Goal: Check status: Check status

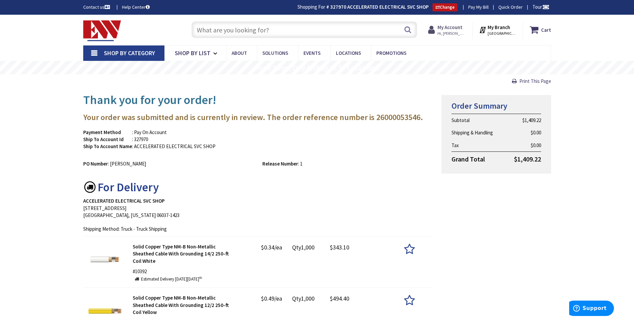
click at [452, 30] on strong "My Account" at bounding box center [449, 27] width 25 height 6
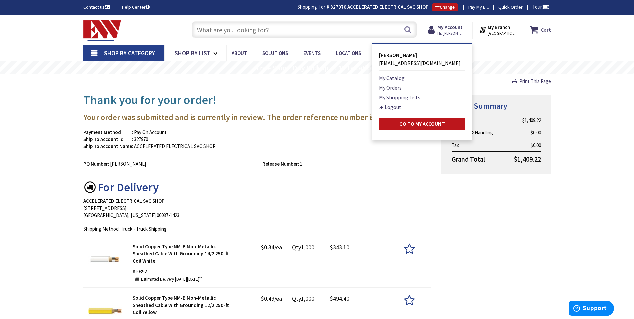
click at [396, 85] on link "My Orders" at bounding box center [390, 88] width 23 height 8
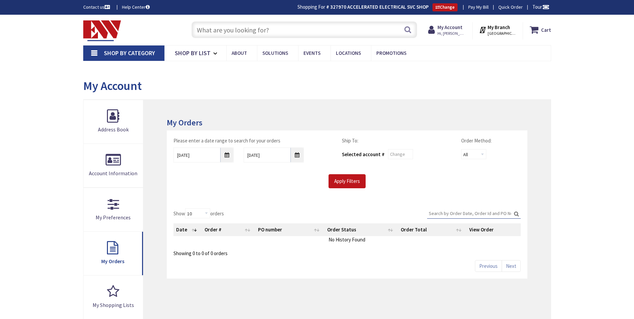
type input "Brandegee Ln, [GEOGRAPHIC_DATA], [GEOGRAPHIC_DATA]"
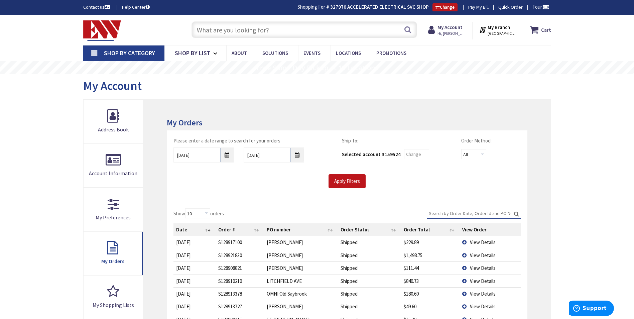
click at [471, 267] on span "View Details" at bounding box center [483, 268] width 26 height 6
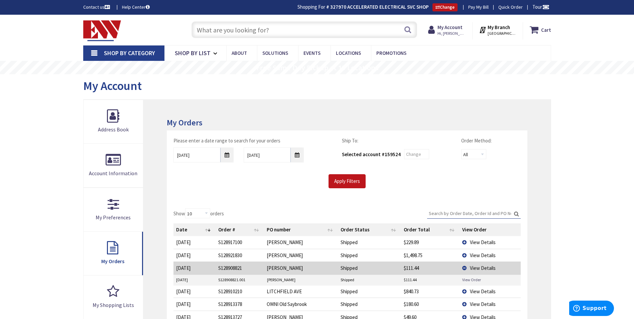
click at [471, 280] on link "View Order" at bounding box center [471, 280] width 19 height 6
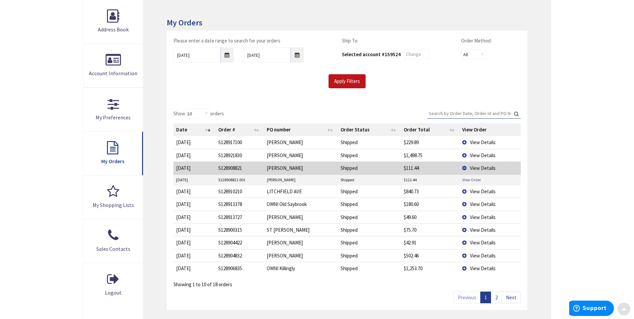
scroll to position [100, 0]
click at [474, 255] on span "View Details" at bounding box center [483, 255] width 26 height 6
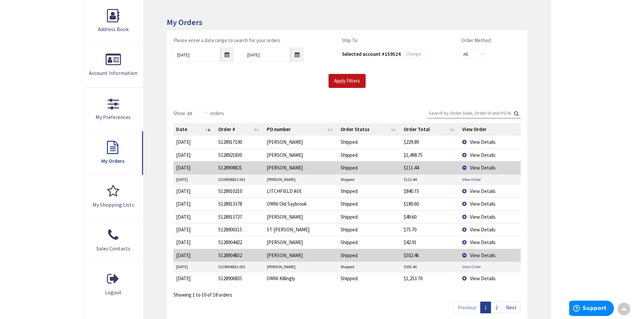
click at [477, 266] on link "View Order" at bounding box center [471, 267] width 19 height 6
click at [478, 193] on span "View Details" at bounding box center [483, 191] width 26 height 6
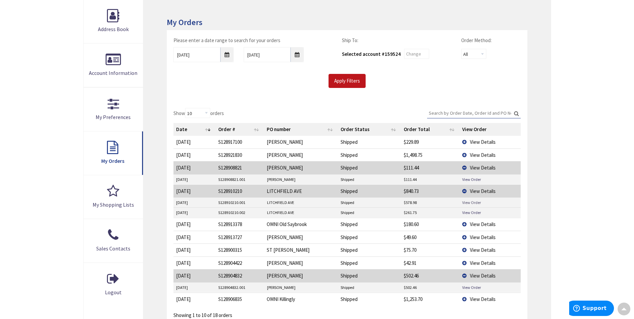
click at [475, 201] on link "View Order" at bounding box center [471, 202] width 19 height 6
click at [468, 299] on td "View Details" at bounding box center [489, 298] width 61 height 13
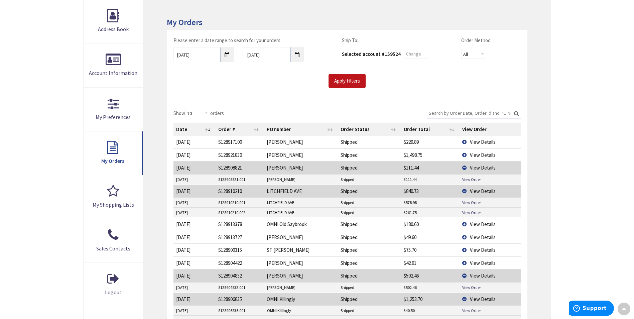
click at [473, 310] on link "View Order" at bounding box center [471, 310] width 19 height 6
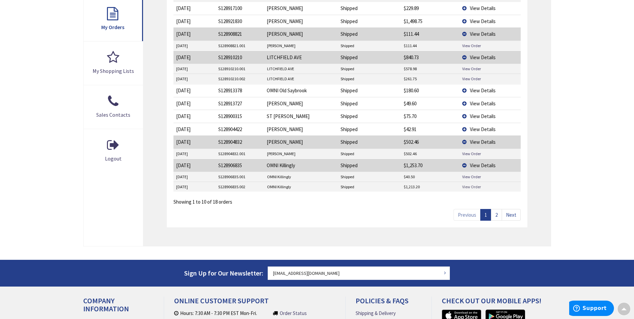
click at [465, 184] on link "View Order" at bounding box center [471, 187] width 19 height 6
click at [485, 104] on span "View Details" at bounding box center [483, 103] width 26 height 6
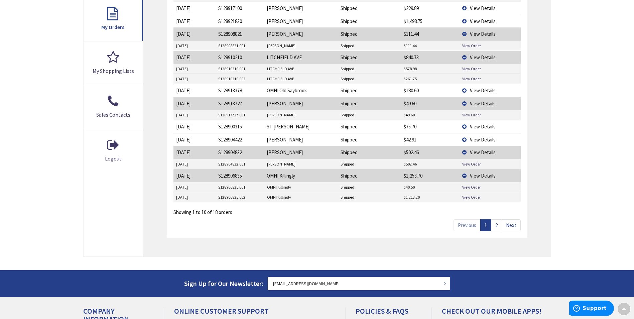
click at [475, 115] on link "View Order" at bounding box center [471, 115] width 19 height 6
click at [472, 113] on link "View Order" at bounding box center [471, 115] width 19 height 6
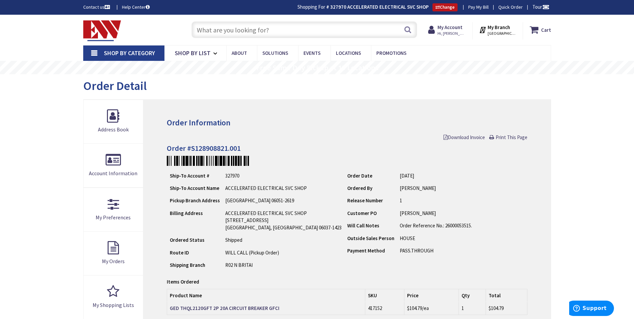
click at [274, 33] on input "text" at bounding box center [304, 29] width 226 height 17
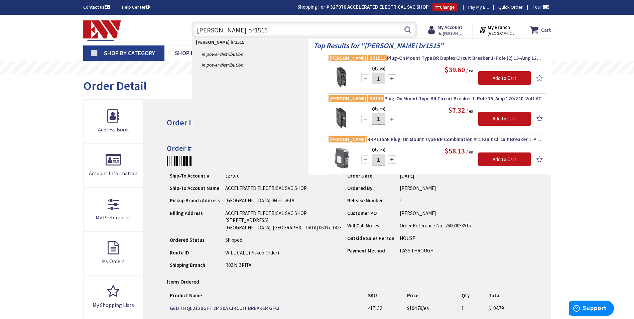
type input "eaton br1515"
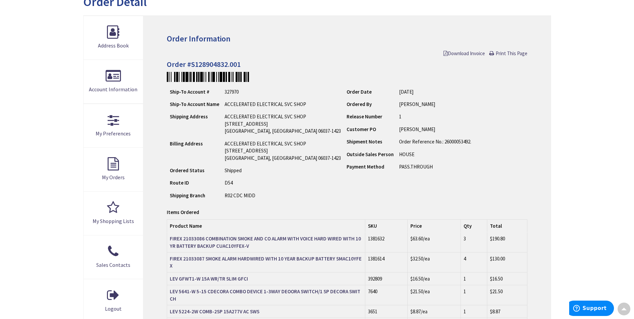
scroll to position [1, 0]
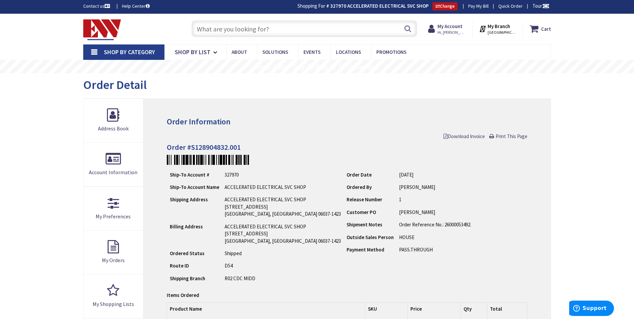
click at [232, 24] on input "text" at bounding box center [304, 28] width 226 height 17
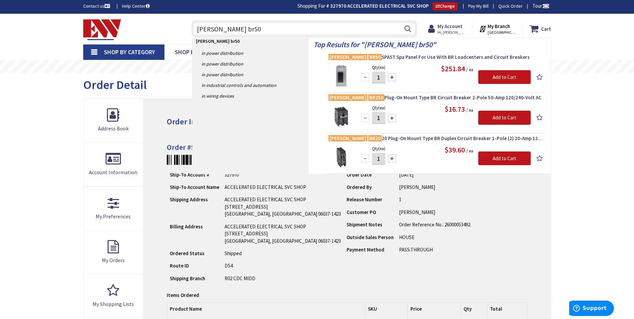
type input "eaton br50"
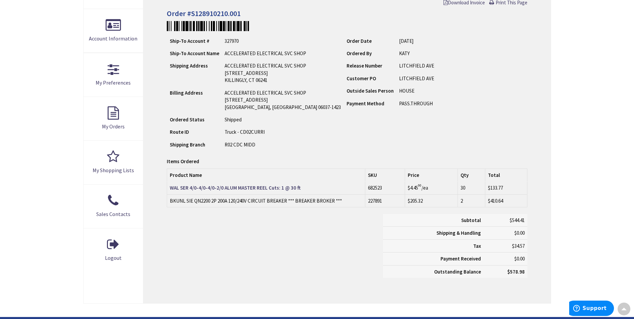
scroll to position [135, 0]
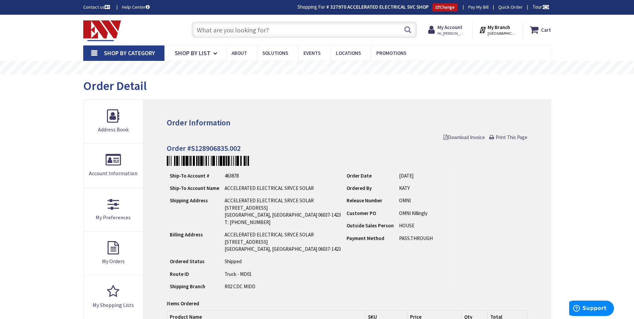
click at [265, 32] on input "text" at bounding box center [304, 29] width 226 height 17
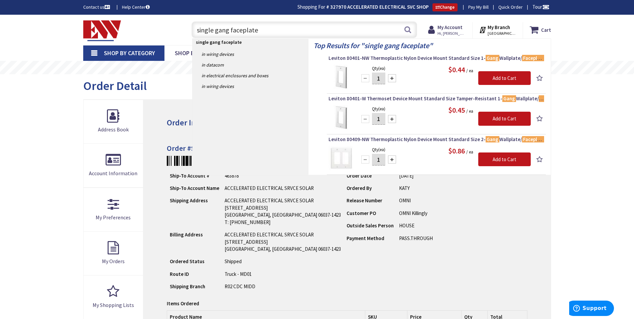
drag, startPoint x: 264, startPoint y: 27, endPoint x: 141, endPoint y: 36, distance: 122.9
click at [141, 35] on div "Toggle Nav single gang faceplate single gang faceplate Search Cart My Cart Close" at bounding box center [317, 30] width 478 height 22
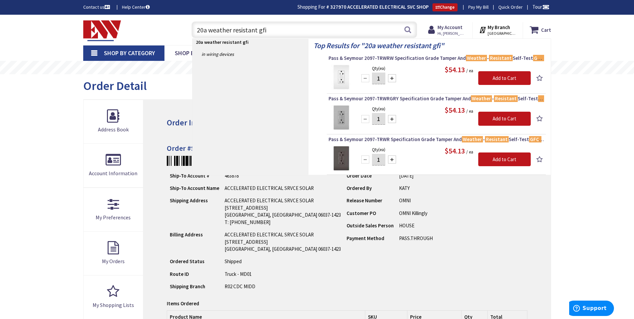
type input "20a weather resistant gfi"
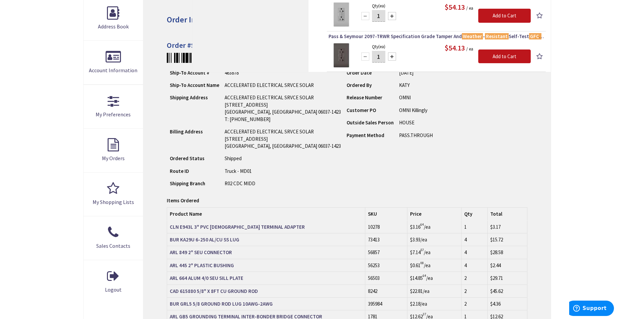
scroll to position [200, 0]
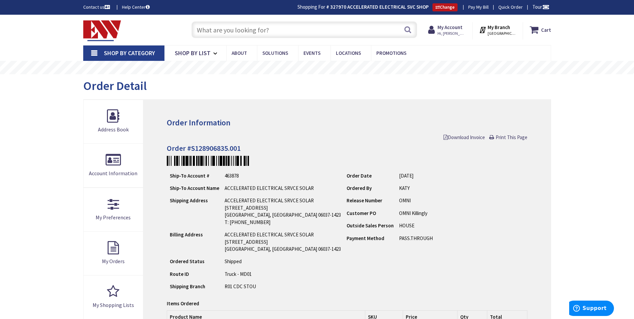
click at [278, 26] on input "text" at bounding box center [304, 29] width 226 height 17
type input "2"
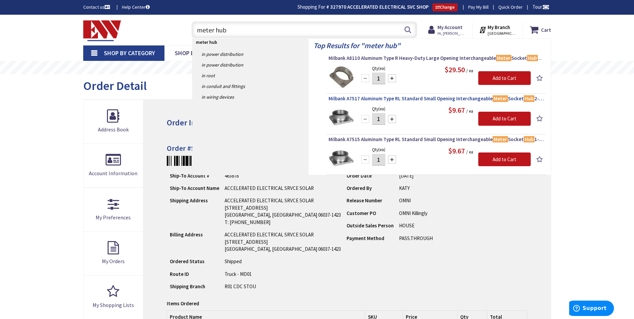
type input "meter hub"
click at [423, 98] on span "Milbank A7517 Aluminum Type RL Standard Small Opening Interchangeable Meter Soc…" at bounding box center [436, 98] width 216 height 7
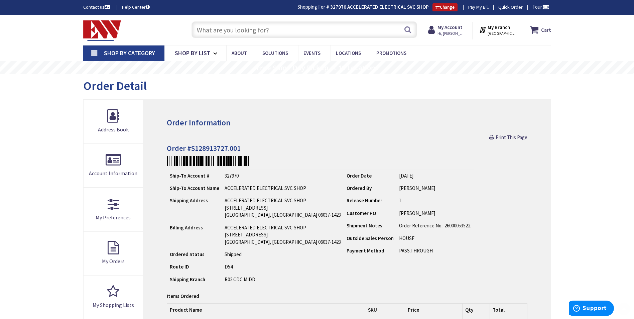
click at [276, 33] on input "text" at bounding box center [304, 29] width 226 height 17
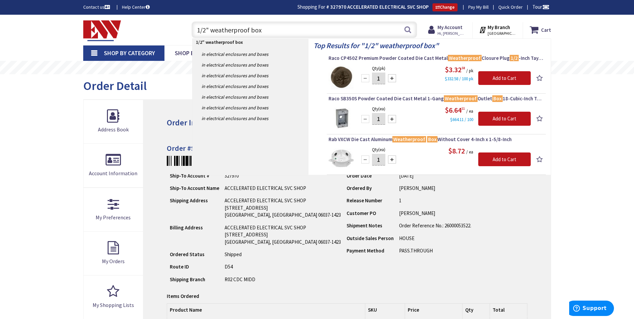
type input "1/2" weatherproof box"
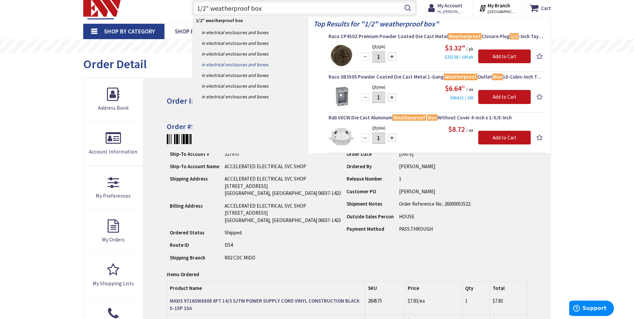
scroll to position [33, 0]
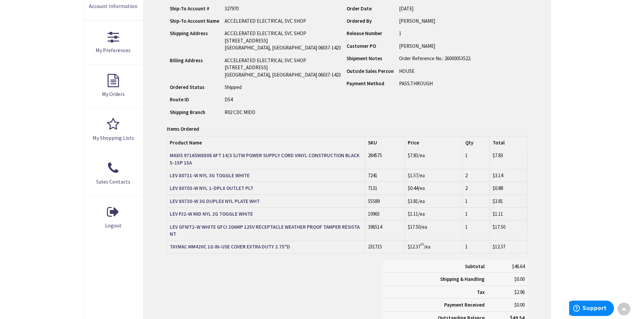
scroll to position [168, 0]
